Goal: Task Accomplishment & Management: Manage account settings

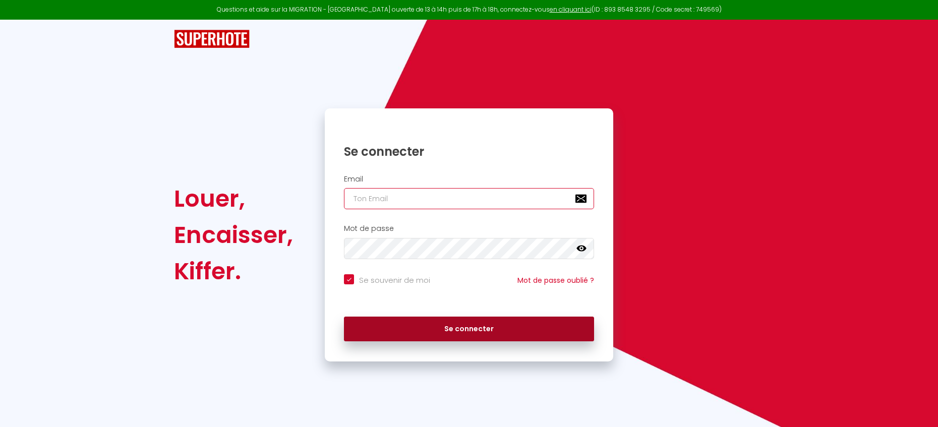
type input "[EMAIL_ADDRESS][DOMAIN_NAME]"
click at [396, 328] on button "Se connecter" at bounding box center [469, 329] width 250 height 25
checkbox input "true"
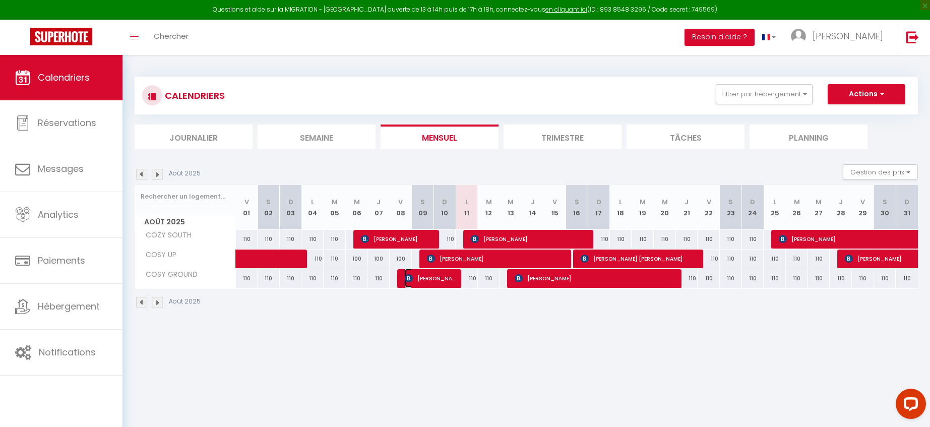
click at [435, 276] on span "[PERSON_NAME]" at bounding box center [431, 278] width 52 height 19
select select "OK"
select select "KO"
select select "0"
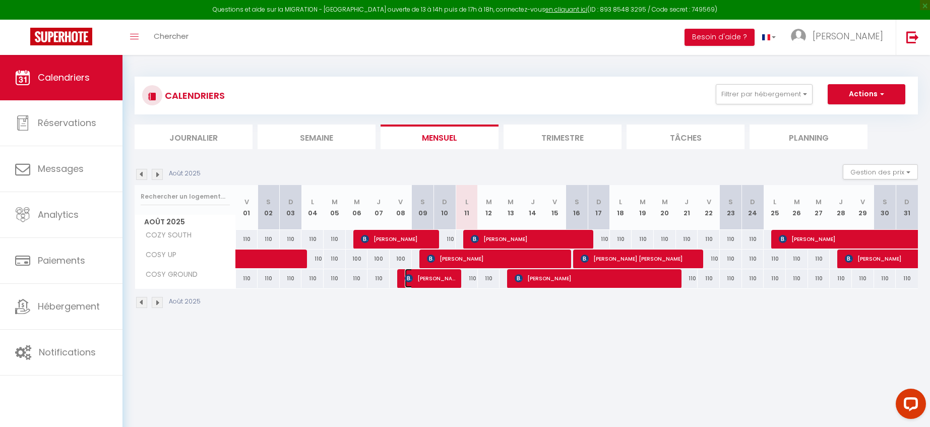
select select "1"
select select
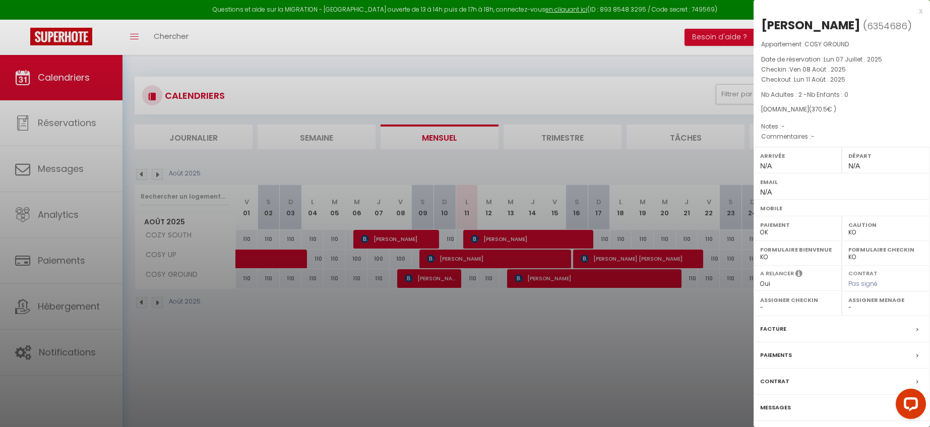
click at [62, 164] on div at bounding box center [465, 213] width 930 height 427
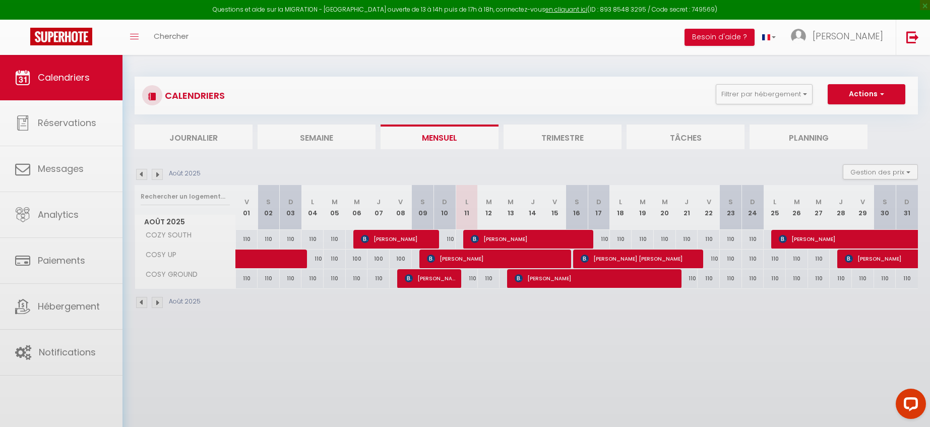
click at [61, 166] on div at bounding box center [465, 213] width 930 height 427
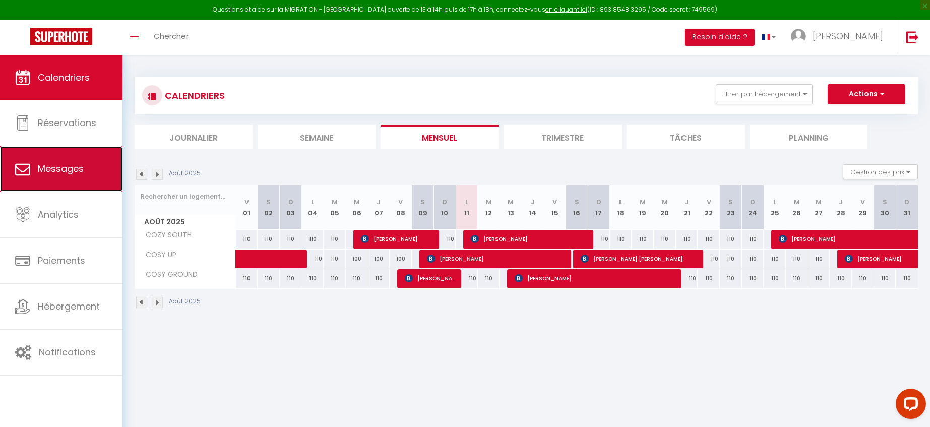
click at [73, 170] on span "Messages" at bounding box center [61, 168] width 46 height 13
select select "message"
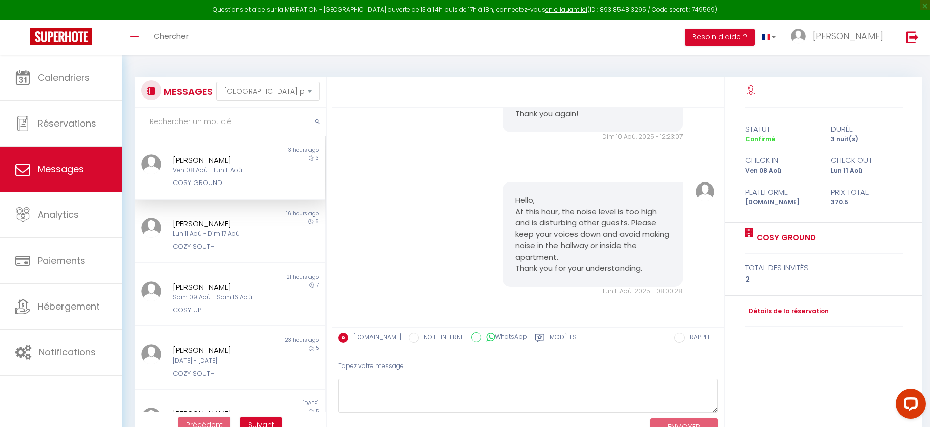
scroll to position [2037, 0]
click at [223, 228] on div "[PERSON_NAME]" at bounding box center [222, 224] width 98 height 12
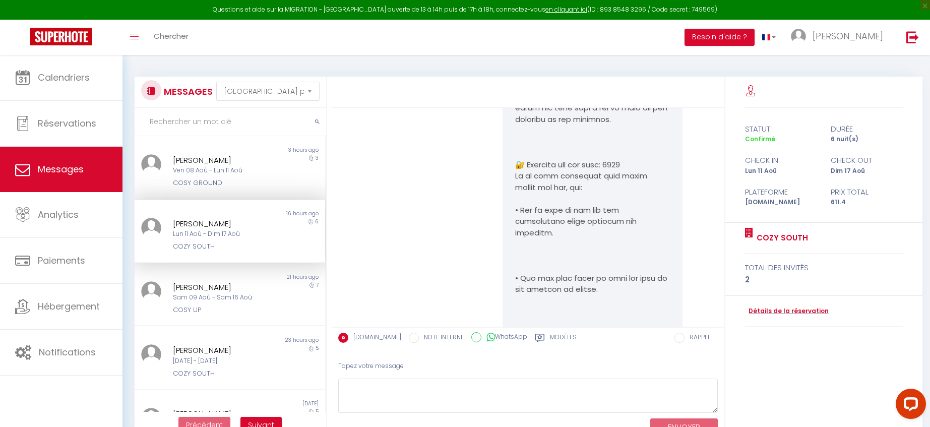
scroll to position [2674, 0]
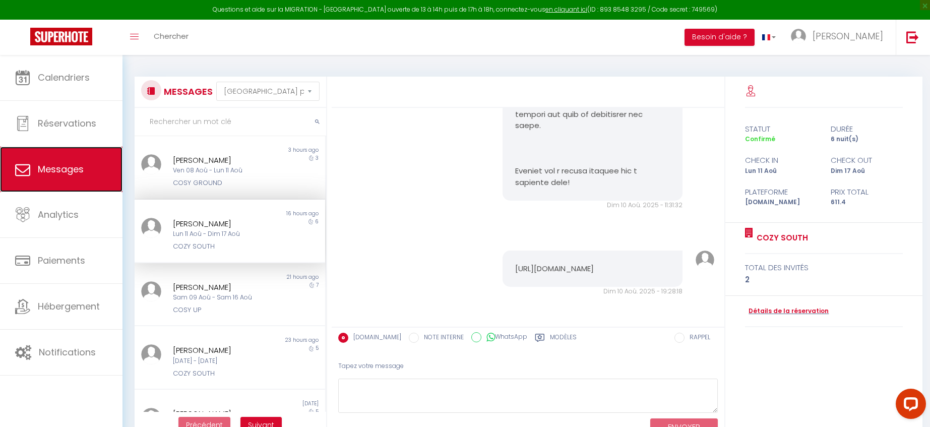
click at [96, 151] on link "Messages" at bounding box center [61, 169] width 123 height 45
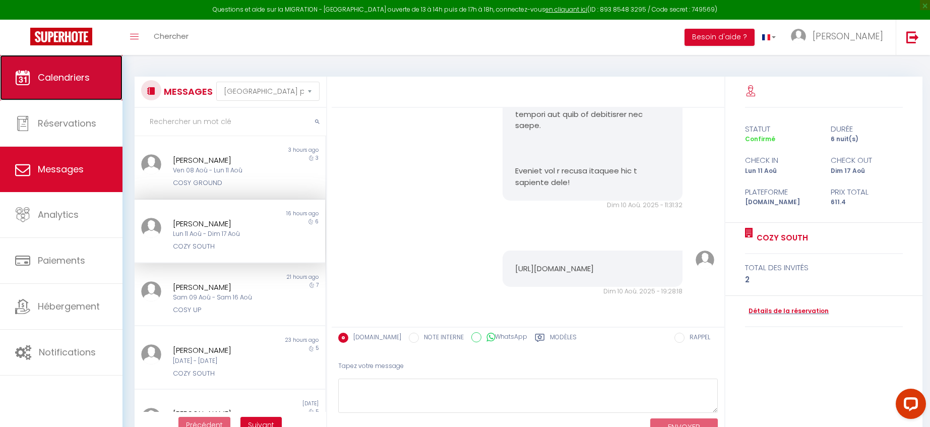
click at [80, 93] on link "Calendriers" at bounding box center [61, 77] width 123 height 45
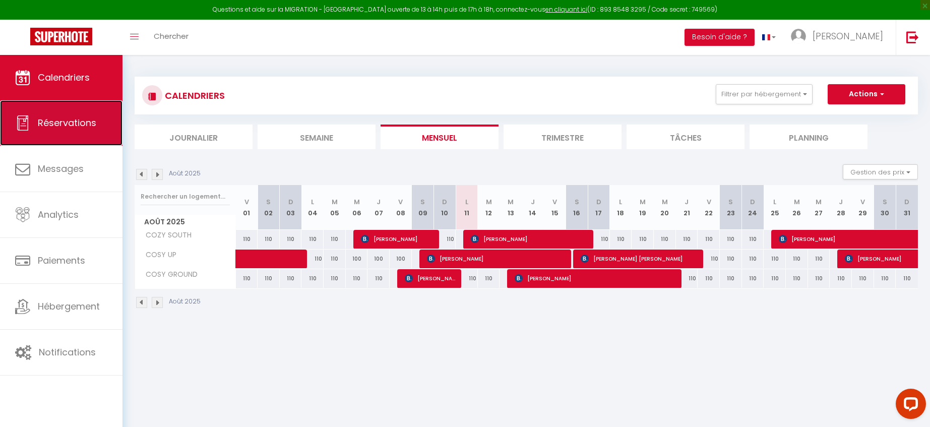
click at [77, 130] on link "Réservations" at bounding box center [61, 122] width 123 height 45
select select "not_cancelled"
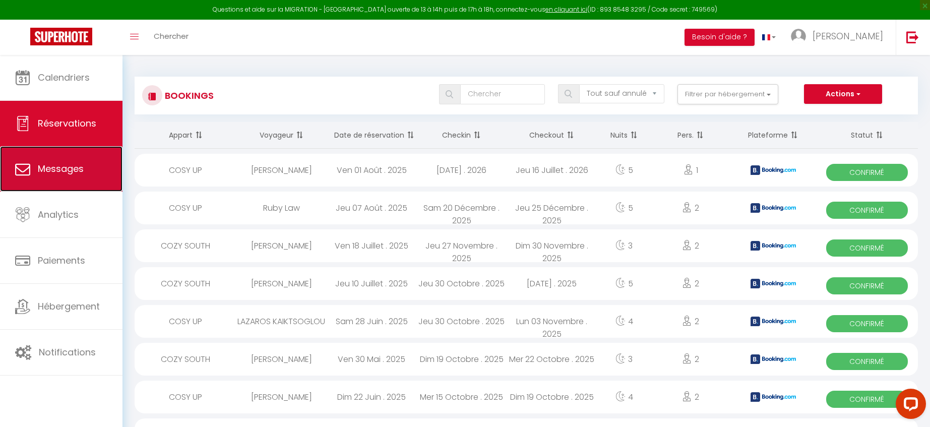
click at [96, 177] on link "Messages" at bounding box center [61, 168] width 123 height 45
select select "message"
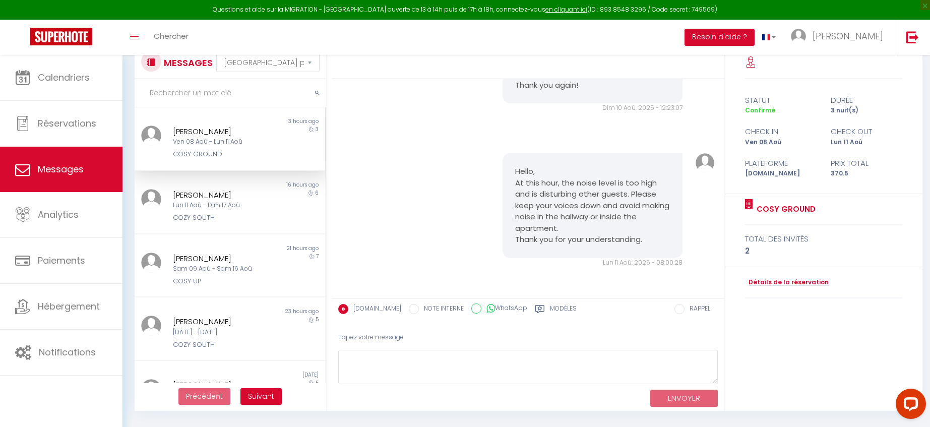
scroll to position [55, 0]
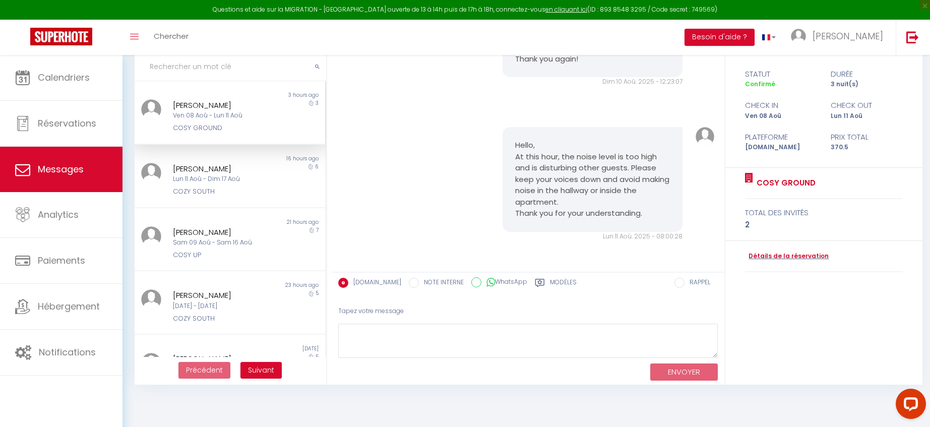
click at [550, 284] on label "Modèles" at bounding box center [563, 284] width 27 height 13
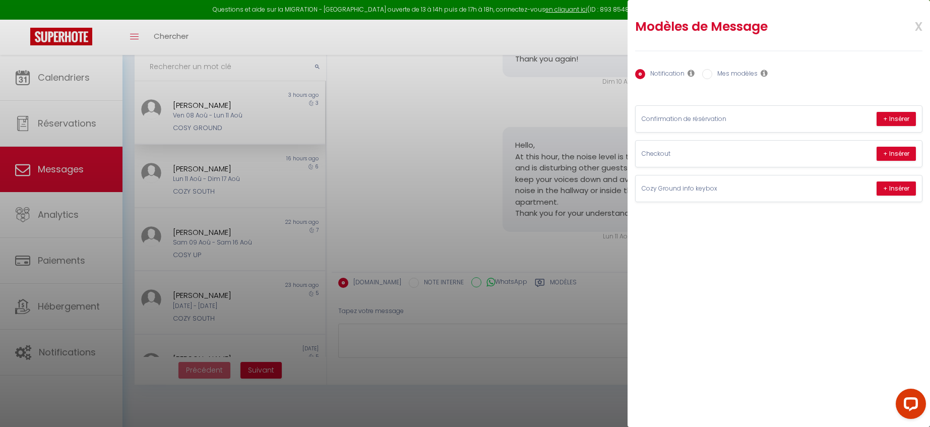
click at [711, 76] on input "Mes modèles" at bounding box center [707, 74] width 10 height 10
radio input "true"
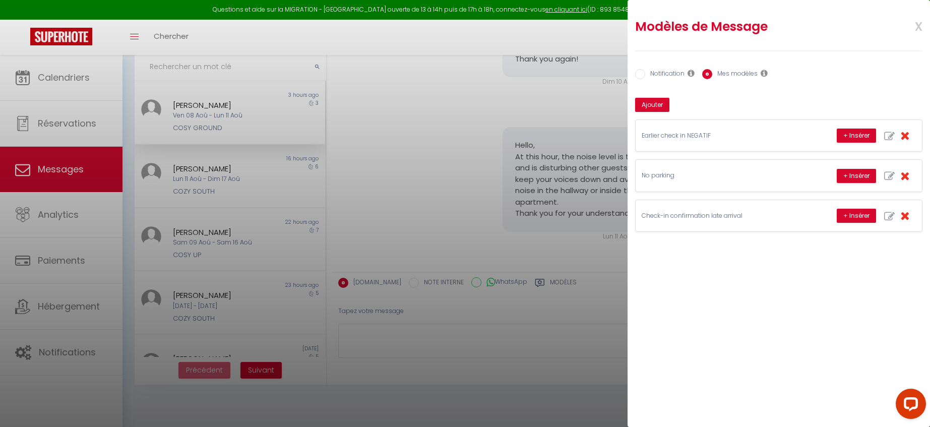
click at [657, 73] on label "Notification" at bounding box center [665, 74] width 39 height 11
click at [646, 73] on input "Notification" at bounding box center [640, 74] width 10 height 10
radio input "true"
radio input "false"
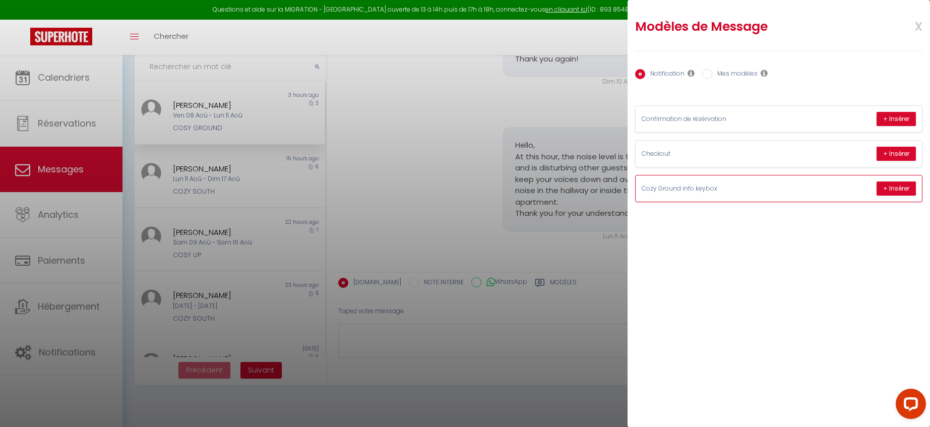
click at [681, 196] on div "Cozy Ground info keybox + Insérer" at bounding box center [779, 188] width 286 height 26
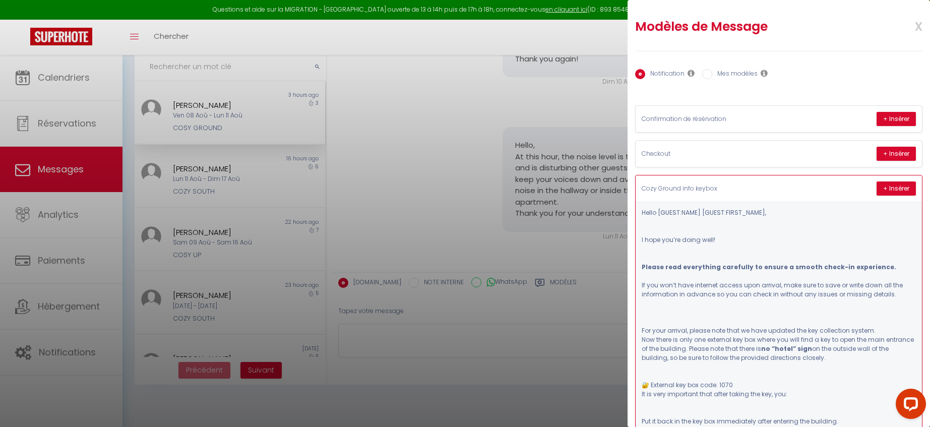
drag, startPoint x: 644, startPoint y: 213, endPoint x: 712, endPoint y: 237, distance: 72.1
click at [712, 237] on pre "Hello [GUEST:NAME] [GUEST:FIRST_NAME]​​​, I hope you’re doing well! Please read…" at bounding box center [779, 435] width 274 height 454
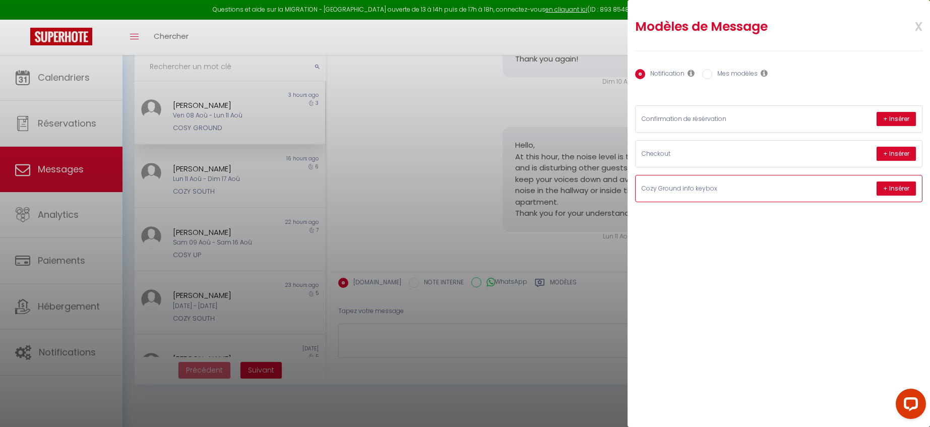
click at [680, 198] on div "Cozy Ground info keybox + Insérer" at bounding box center [779, 188] width 286 height 26
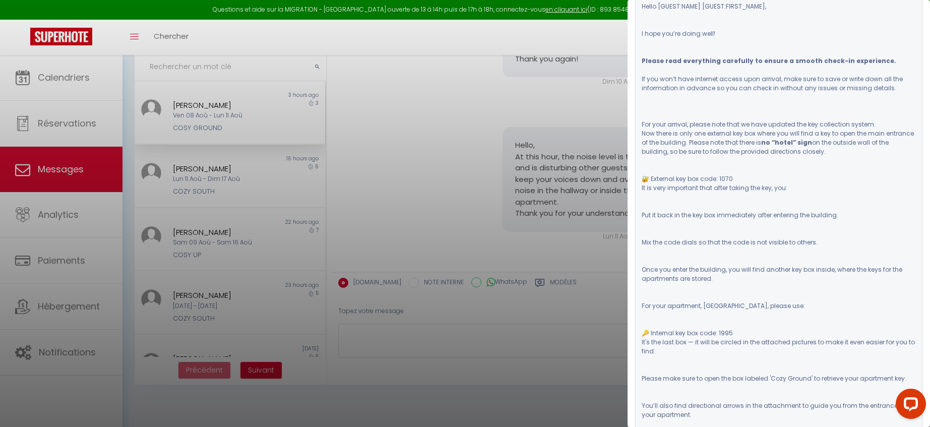
scroll to position [202, 0]
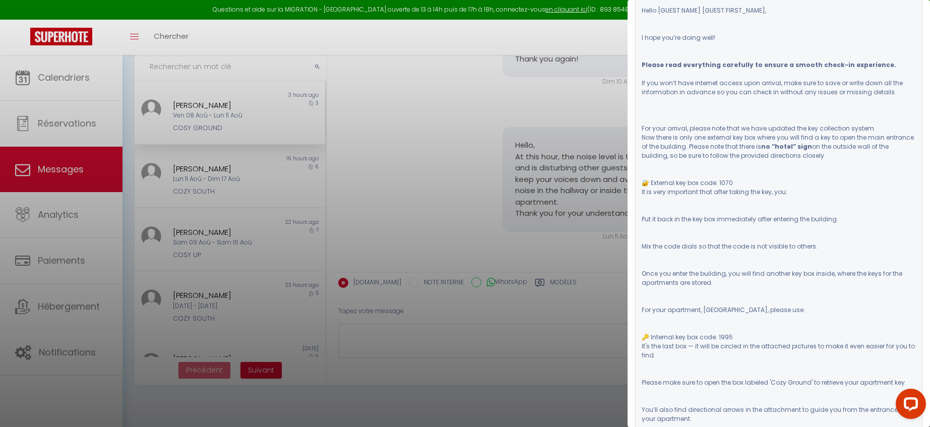
click at [417, 257] on div at bounding box center [465, 213] width 930 height 427
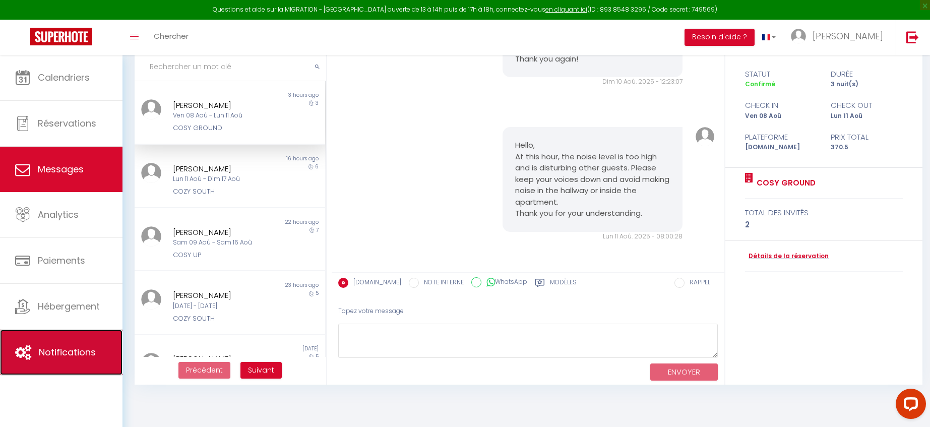
click at [86, 340] on link "Notifications" at bounding box center [61, 352] width 123 height 45
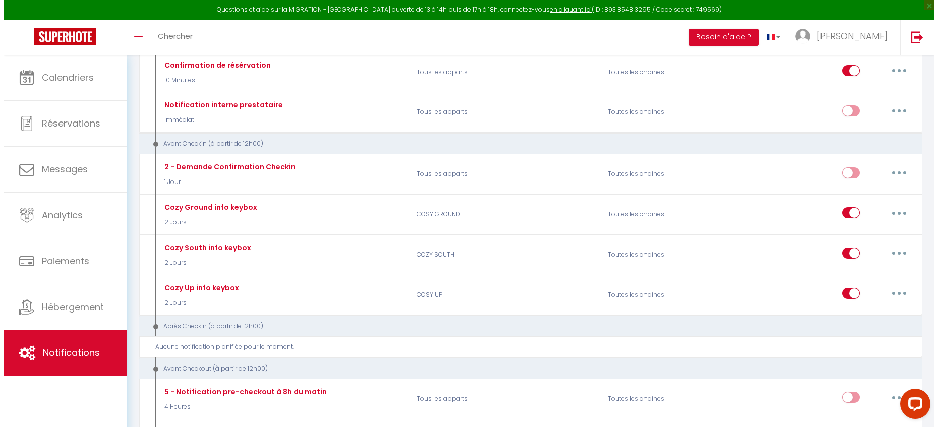
scroll to position [163, 0]
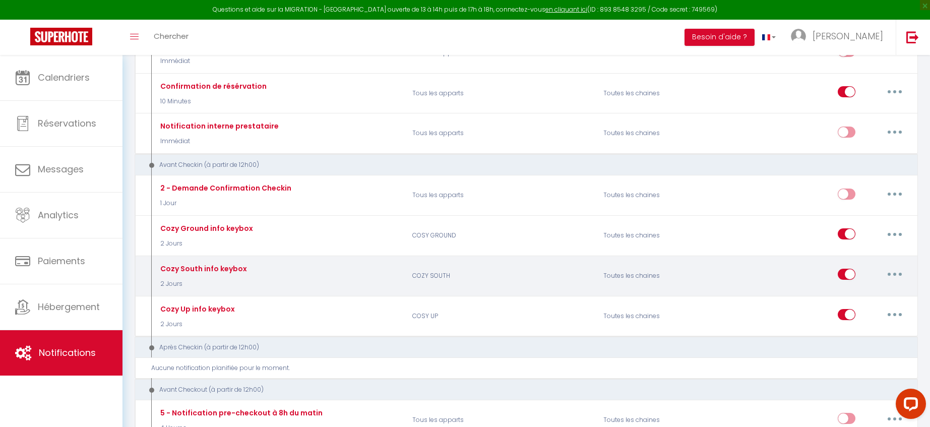
click at [382, 277] on div "Cozy South info keybox 2 Jours" at bounding box center [278, 275] width 255 height 29
click at [910, 271] on div "Editer Dupliquer Tester Supprimer" at bounding box center [820, 275] width 191 height 29
click at [897, 277] on button "button" at bounding box center [895, 274] width 28 height 16
click at [873, 300] on link "Editer" at bounding box center [869, 297] width 75 height 17
type input "Cozy South info keybox"
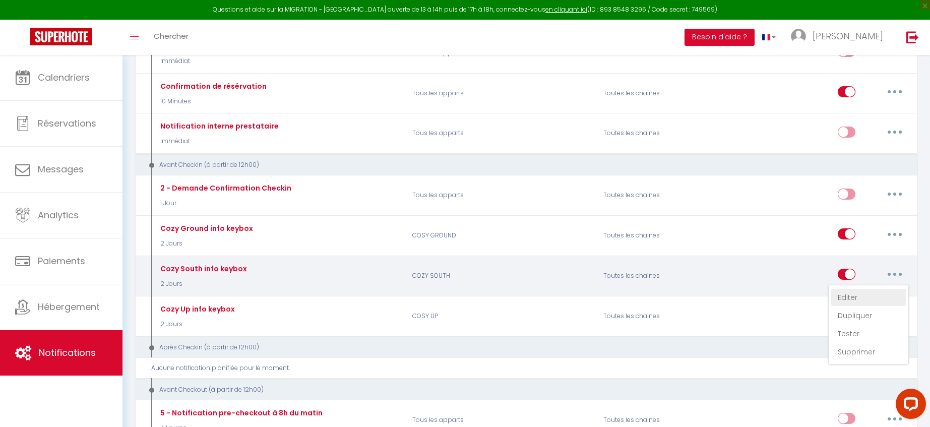
select select "2 Jours"
select select "if_booking_is_paid"
checkbox input "true"
checkbox input "false"
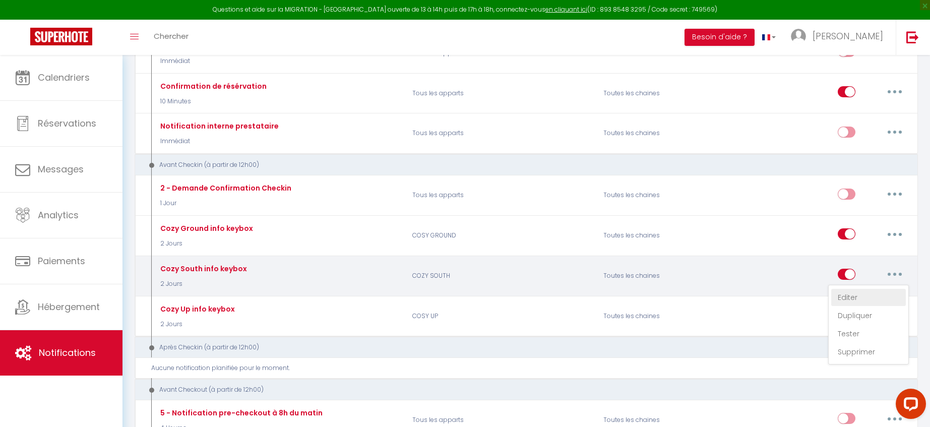
radio input "true"
type input "Cozy South info check in and keybox"
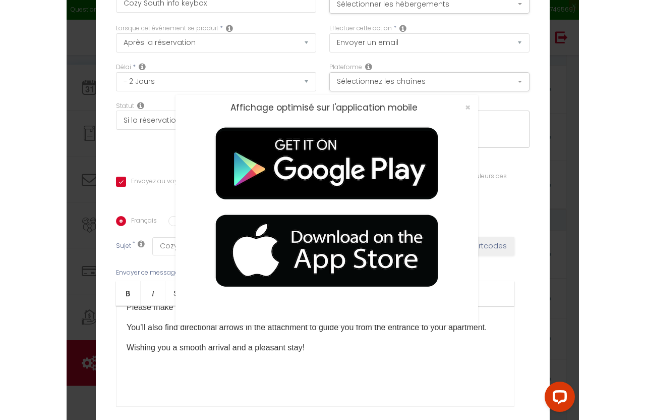
scroll to position [140, 0]
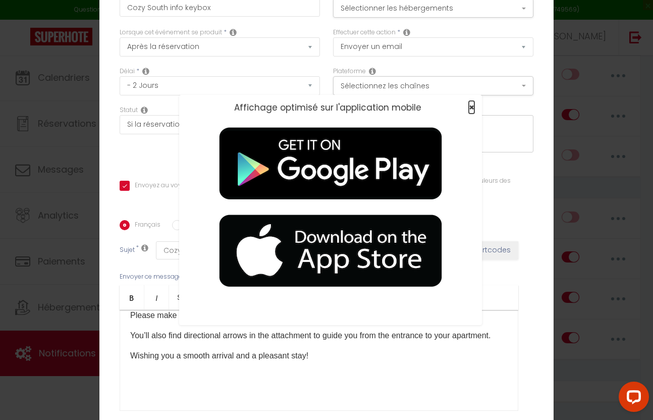
click at [468, 108] on span "×" at bounding box center [471, 107] width 6 height 13
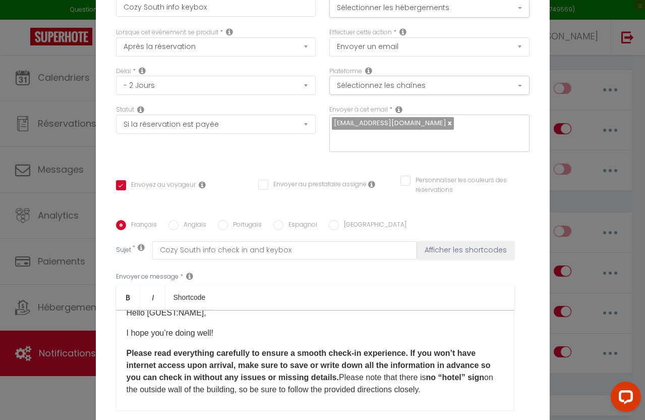
scroll to position [0, 0]
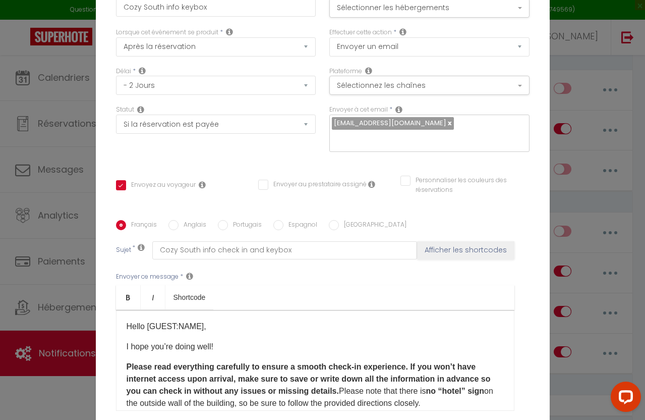
click at [454, 369] on b "If you won’t have internet access upon arrival, make sure to save or write down…" at bounding box center [309, 378] width 364 height 33
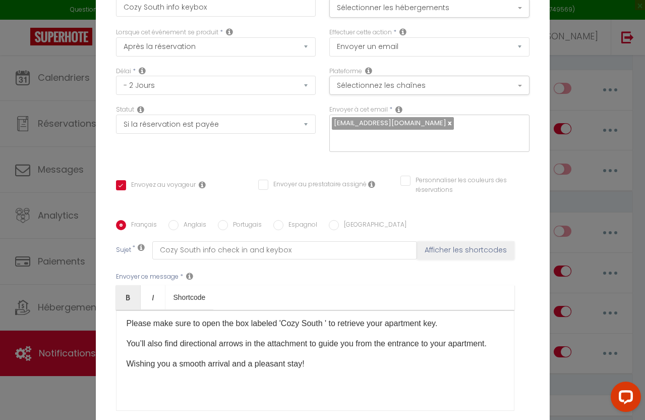
scroll to position [366, 0]
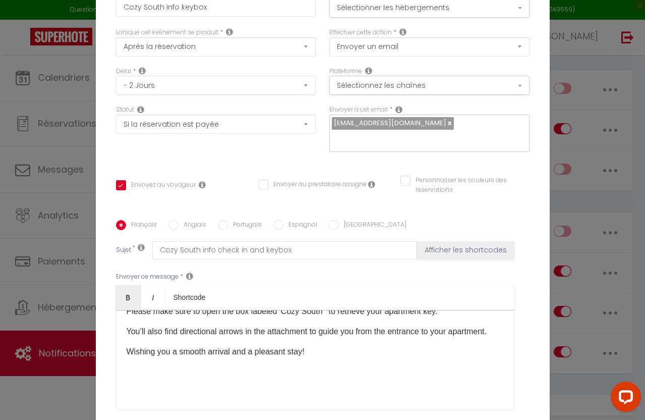
click at [420, 397] on div "Hello [GUEST:NAME],​​ I hope you’re doing well! Please read everything carefull…" at bounding box center [315, 360] width 398 height 101
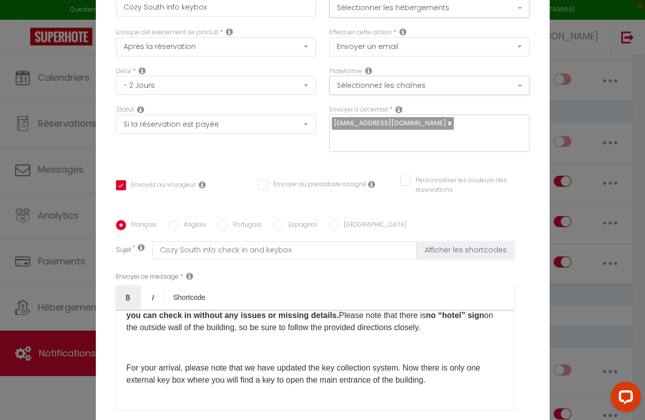
scroll to position [202, 0]
